Goal: Navigation & Orientation: Find specific page/section

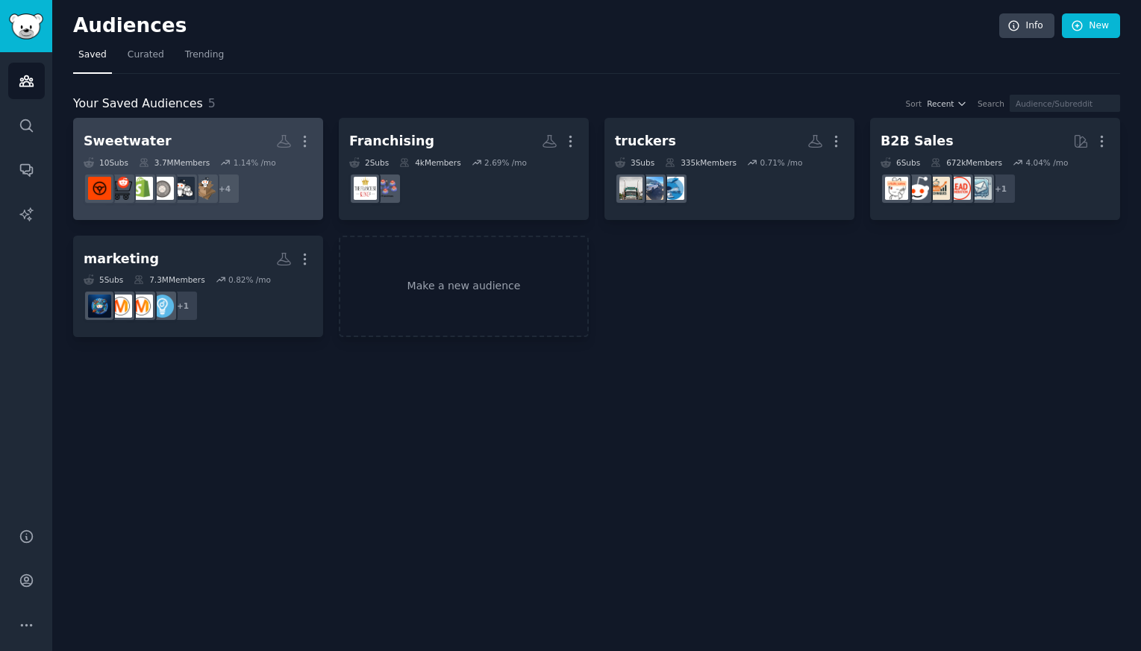
click at [138, 144] on div "Sweetwater" at bounding box center [128, 141] width 88 height 19
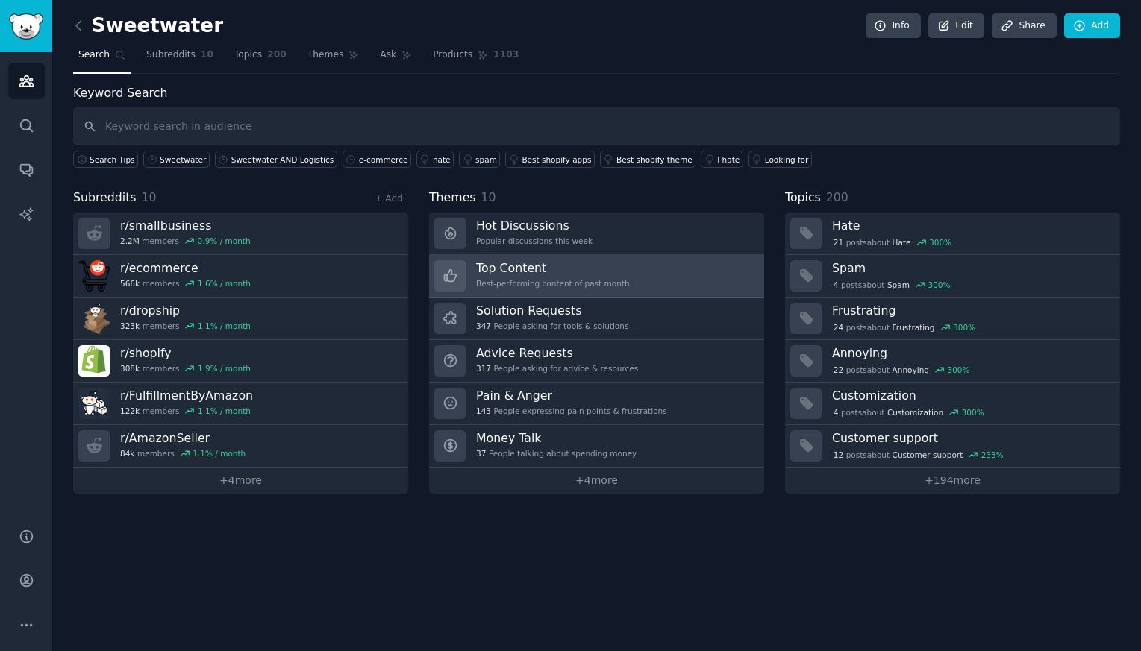
click at [526, 273] on h3 "Top Content" at bounding box center [553, 268] width 154 height 16
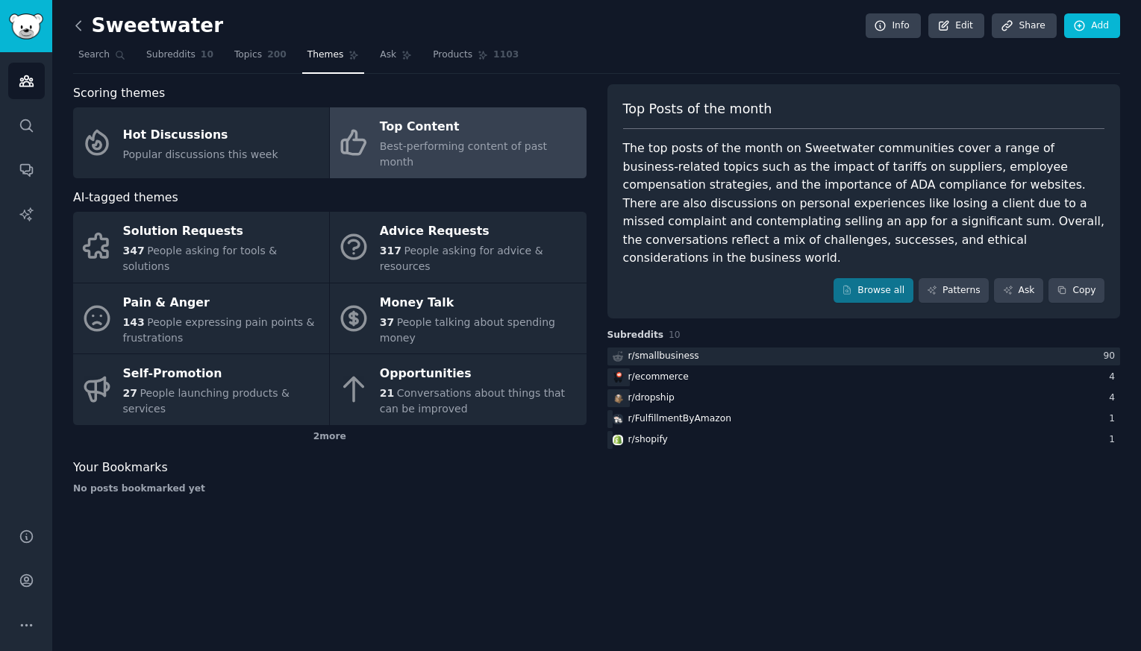
click at [75, 25] on icon at bounding box center [79, 26] width 16 height 16
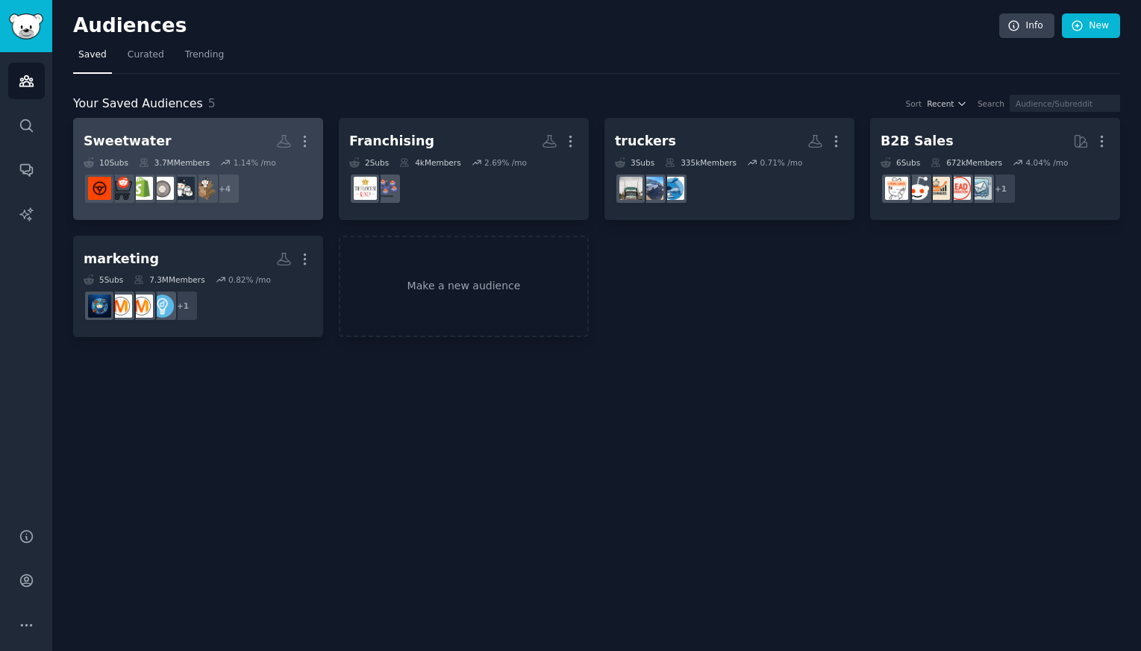
click at [203, 151] on h2 "Sweetwater More" at bounding box center [198, 141] width 229 height 26
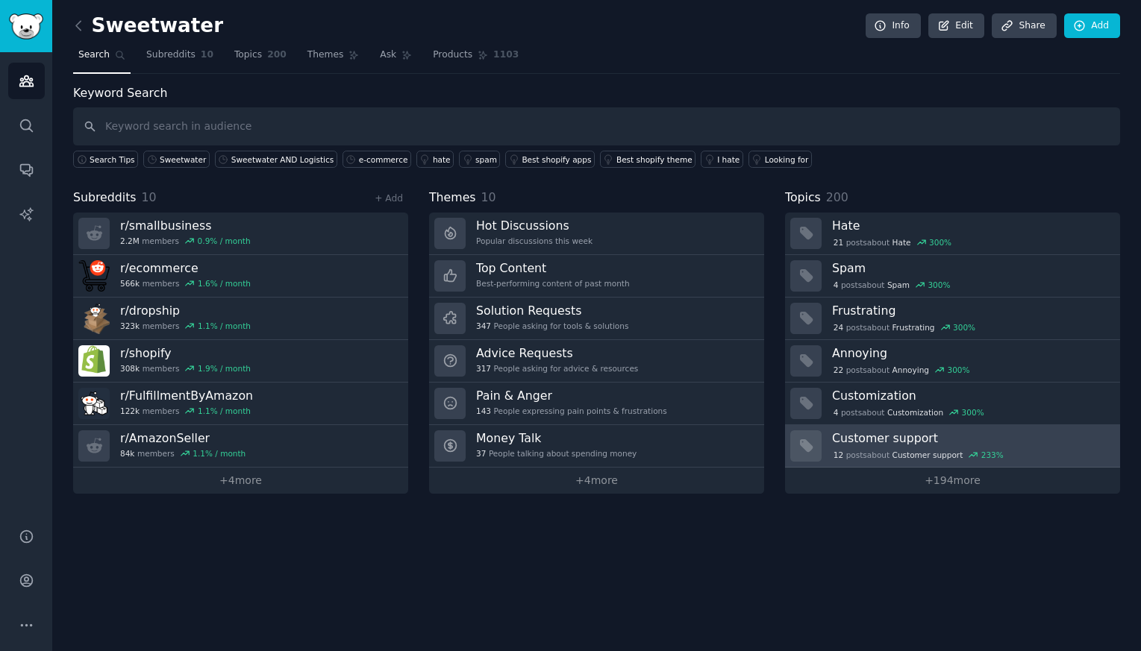
click at [901, 442] on h3 "Customer support" at bounding box center [971, 439] width 278 height 16
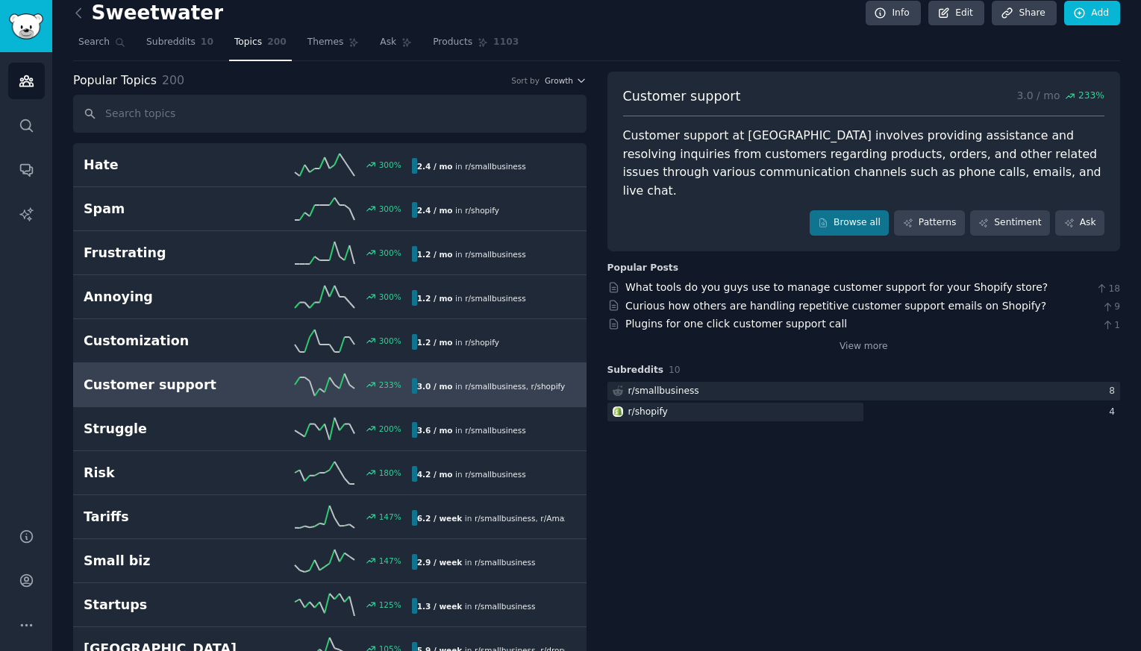
scroll to position [9, 0]
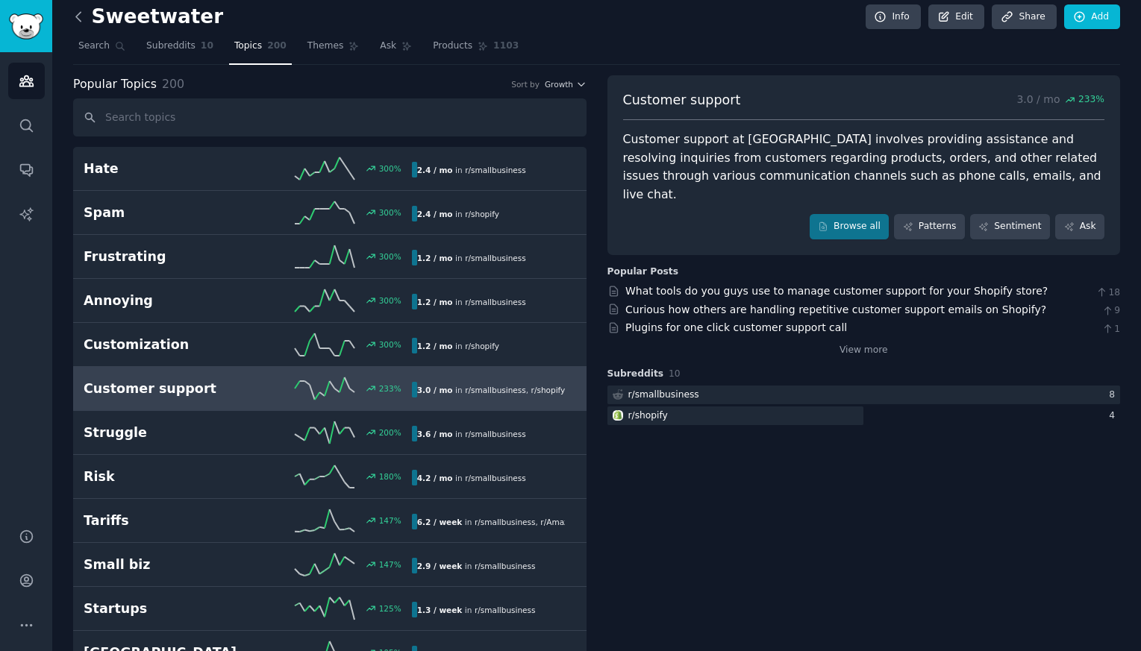
click at [78, 20] on icon at bounding box center [79, 17] width 16 height 16
